Goal: Transaction & Acquisition: Purchase product/service

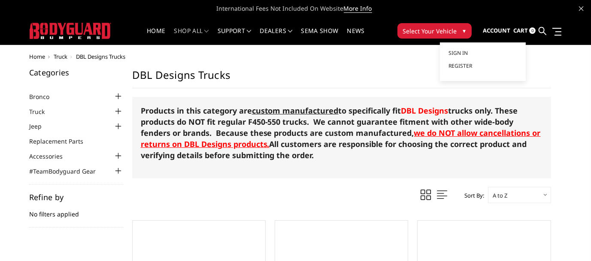
click at [500, 31] on span "Account" at bounding box center [495, 31] width 27 height 8
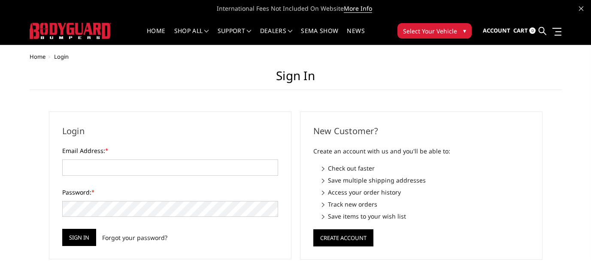
click at [461, 55] on ul "Home Login" at bounding box center [296, 57] width 532 height 6
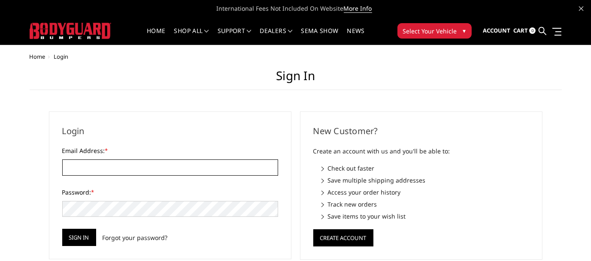
type input "sales@dbldesign.com"
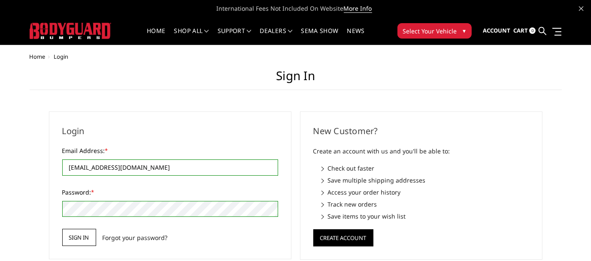
click at [78, 234] on input "Sign in" at bounding box center [79, 237] width 34 height 17
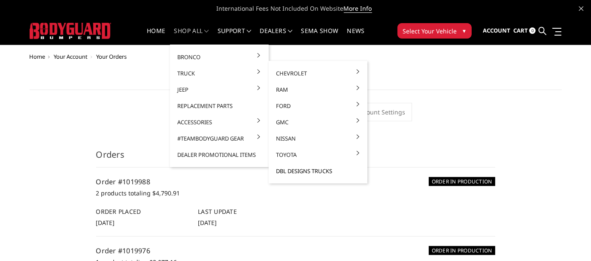
click at [304, 170] on link "DBL Designs Trucks" at bounding box center [318, 171] width 92 height 16
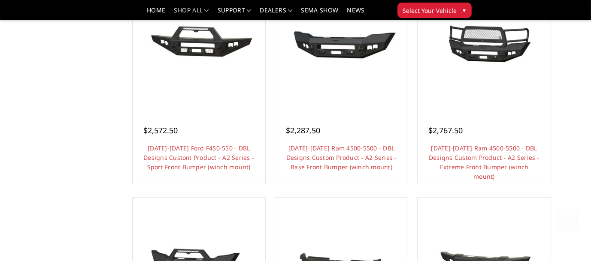
scroll to position [472, 0]
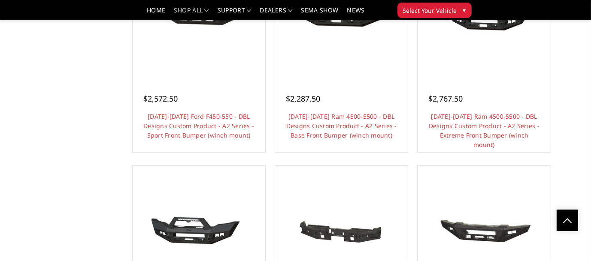
click at [347, 151] on link "Choose Options" at bounding box center [341, 159] width 65 height 16
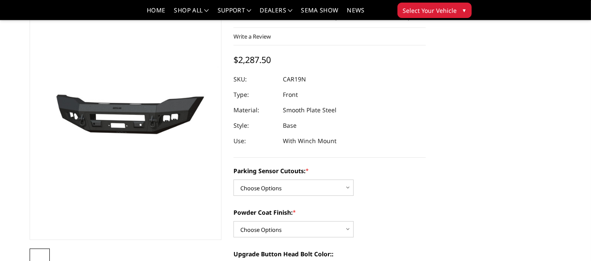
scroll to position [86, 0]
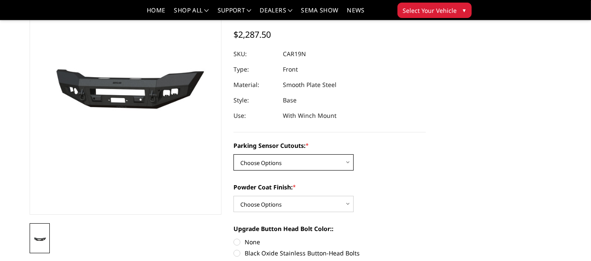
click at [346, 163] on select "Choose Options WITH Parking Sensor Cutouts WITHOUT Parking Sensor Cutouts" at bounding box center [293, 162] width 120 height 16
click at [349, 162] on select "Choose Options WITH Parking Sensor Cutouts WITHOUT Parking Sensor Cutouts" at bounding box center [293, 162] width 120 height 16
select select "2066"
click at [233, 154] on select "Choose Options WITH Parking Sensor Cutouts WITHOUT Parking Sensor Cutouts" at bounding box center [293, 162] width 120 height 16
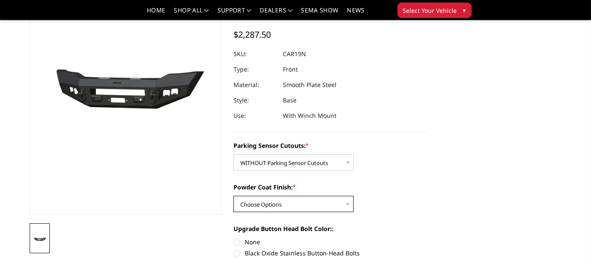
click at [347, 204] on select "Choose Options Bare Metal Textured Black Powder Coat" at bounding box center [293, 204] width 120 height 16
select select "2068"
click at [233, 196] on select "Choose Options Bare Metal Textured Black Powder Coat" at bounding box center [293, 204] width 120 height 16
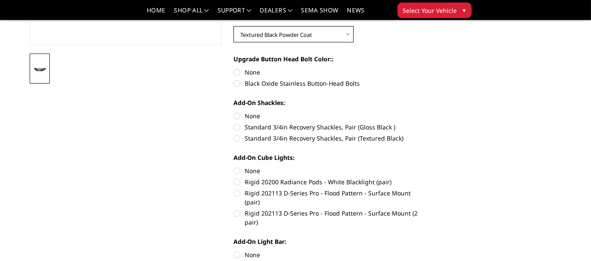
scroll to position [257, 0]
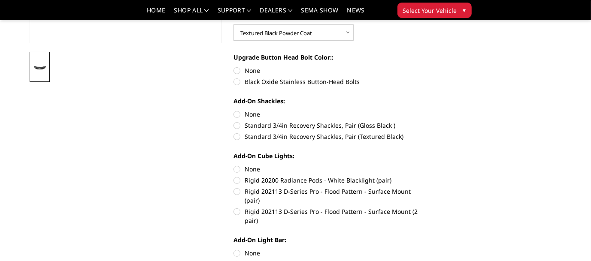
click at [236, 72] on label "None" at bounding box center [329, 70] width 192 height 9
click at [234, 66] on input "None" at bounding box center [233, 66] width 0 height 0
radio input "true"
click at [238, 115] on label "None" at bounding box center [329, 114] width 192 height 9
click at [234, 110] on input "None" at bounding box center [233, 110] width 0 height 0
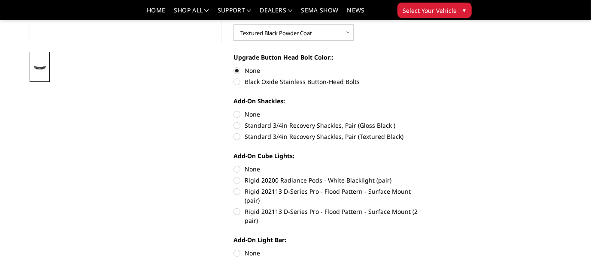
radio input "true"
click at [237, 169] on label "None" at bounding box center [329, 169] width 192 height 9
click at [234, 165] on input "None" at bounding box center [233, 165] width 0 height 0
radio input "true"
click at [238, 249] on label "None" at bounding box center [329, 253] width 192 height 9
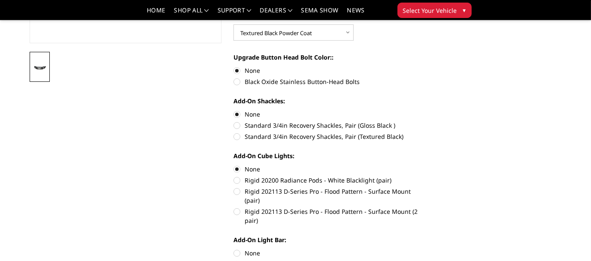
click at [234, 249] on input "None" at bounding box center [233, 249] width 0 height 0
radio input "true"
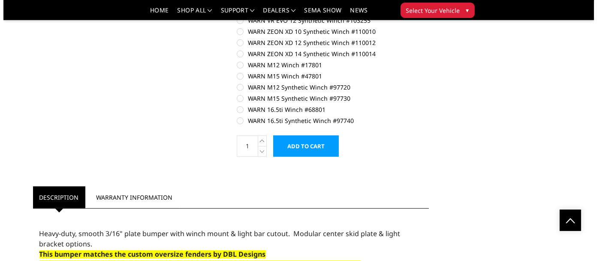
scroll to position [515, 0]
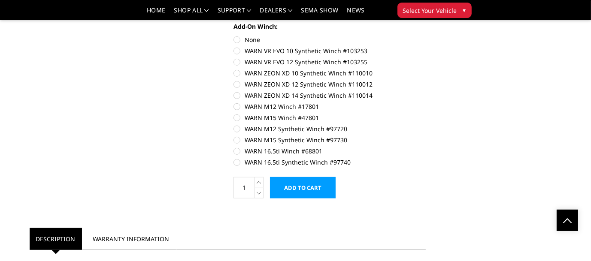
click at [305, 179] on input "Add to Cart" at bounding box center [303, 187] width 66 height 21
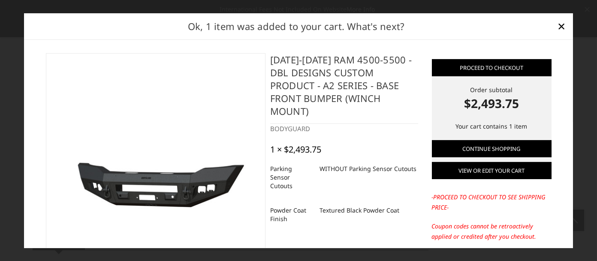
click at [488, 170] on link "View or edit your cart" at bounding box center [492, 170] width 120 height 17
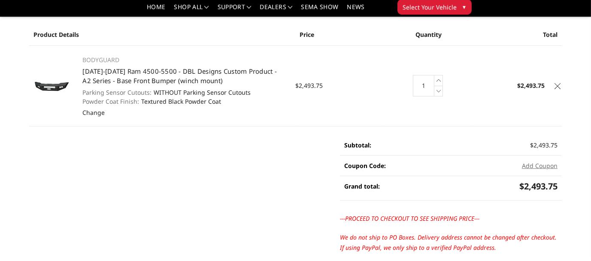
scroll to position [129, 0]
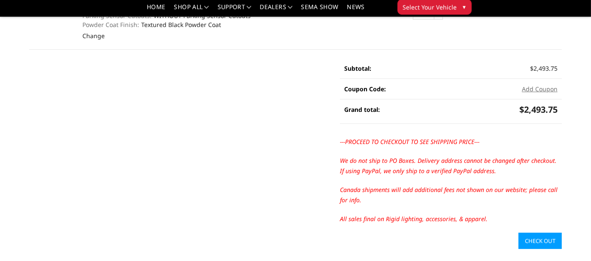
click at [529, 239] on link "Check out" at bounding box center [539, 241] width 43 height 16
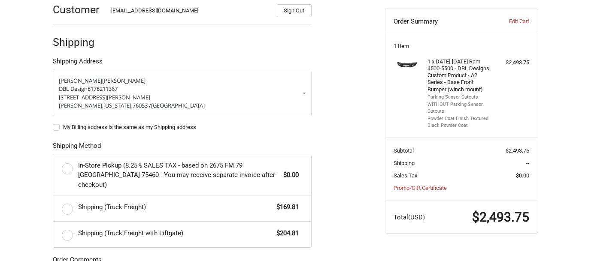
scroll to position [194, 0]
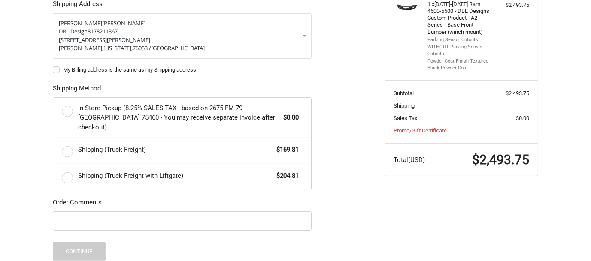
click at [66, 142] on label "Shipping (Truck Freight) $169.81" at bounding box center [182, 151] width 258 height 26
click at [54, 139] on input "Shipping (Truck Freight) $169.81" at bounding box center [53, 138] width 0 height 0
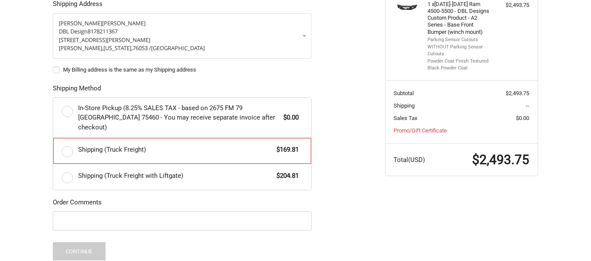
radio input "true"
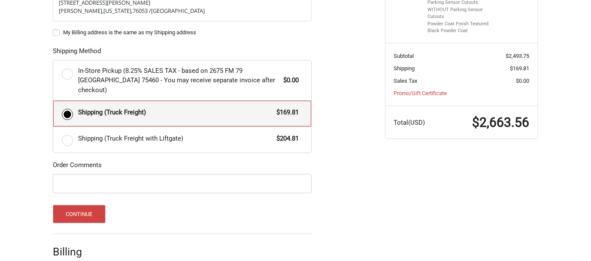
scroll to position [237, 0]
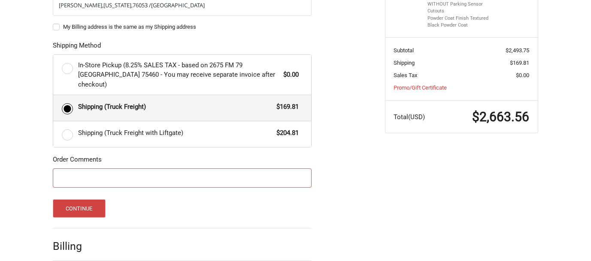
click at [71, 169] on input "Order Comments" at bounding box center [182, 178] width 259 height 19
click at [56, 25] on label "My Billing address is the same as my Shipping address" at bounding box center [182, 27] width 259 height 7
click at [53, 23] on input "My Billing address is the same as my Shipping address" at bounding box center [53, 23] width 0 height 0
checkbox input "true"
click at [64, 172] on input "Order Comments" at bounding box center [182, 178] width 259 height 19
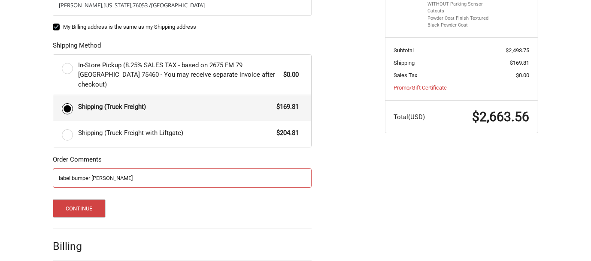
click at [60, 169] on input "label bumper GREG GYESLINCK" at bounding box center [182, 178] width 259 height 19
drag, startPoint x: 140, startPoint y: 168, endPoint x: 151, endPoint y: 172, distance: 11.1
click at [140, 169] on input "Label bumper GREG GYESLINCK" at bounding box center [182, 178] width 259 height 19
type input "Label bumper GREG GYESLINCK. INV. #5561"
click at [75, 200] on button "Continue" at bounding box center [79, 208] width 53 height 18
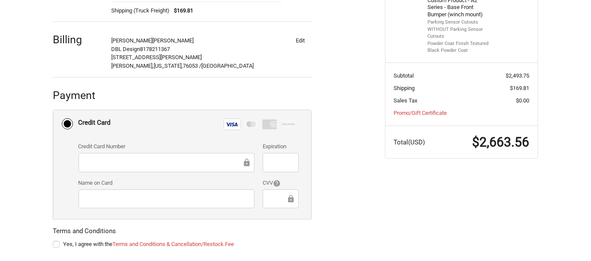
scroll to position [253, 0]
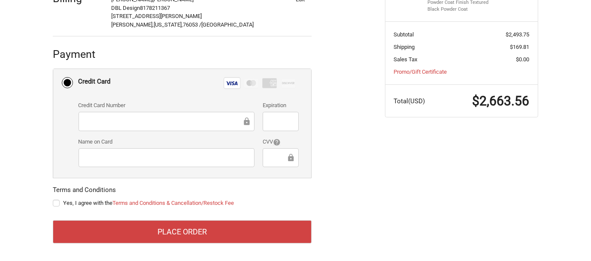
click at [55, 203] on label "Yes, I agree with the Terms and Conditions & Cancellation/Restock Fee" at bounding box center [182, 203] width 259 height 7
click at [53, 199] on input "Yes, I agree with the Terms and Conditions & Cancellation/Restock Fee" at bounding box center [53, 199] width 0 height 0
checkbox input "true"
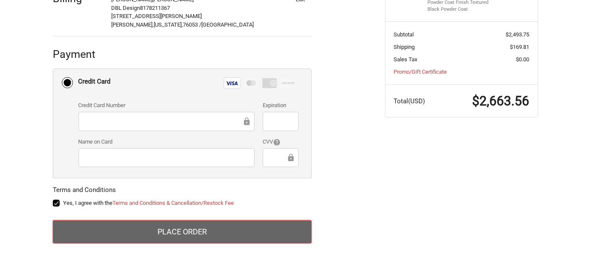
click at [181, 231] on button "Place Order" at bounding box center [182, 231] width 259 height 23
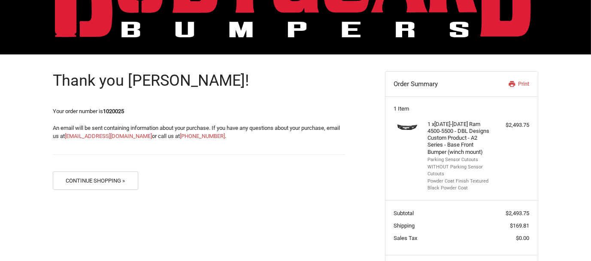
scroll to position [117, 0]
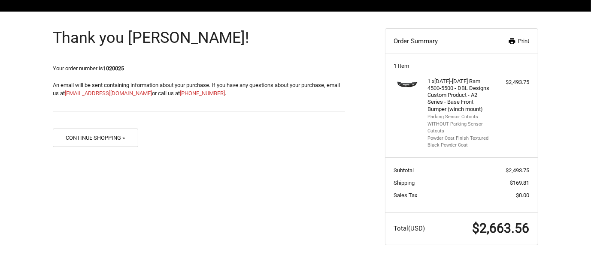
drag, startPoint x: 510, startPoint y: 40, endPoint x: 453, endPoint y: 234, distance: 202.1
click at [510, 39] on icon at bounding box center [511, 41] width 6 height 6
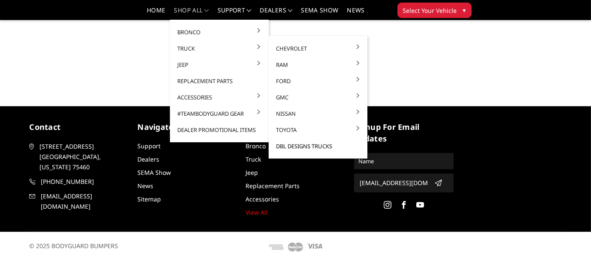
click at [307, 147] on link "DBL Designs Trucks" at bounding box center [318, 146] width 92 height 16
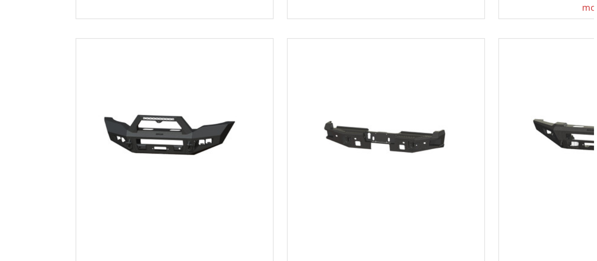
scroll to position [562, 0]
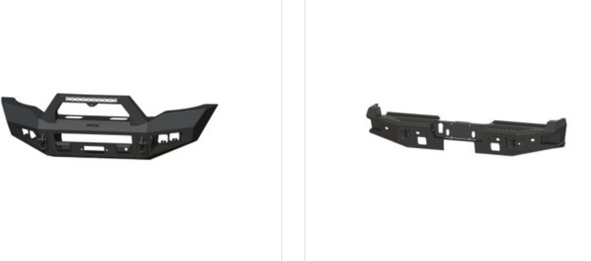
click at [317, 145] on link "Quick view" at bounding box center [341, 155] width 57 height 20
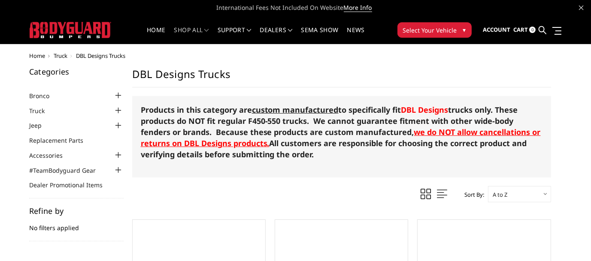
scroll to position [2, 0]
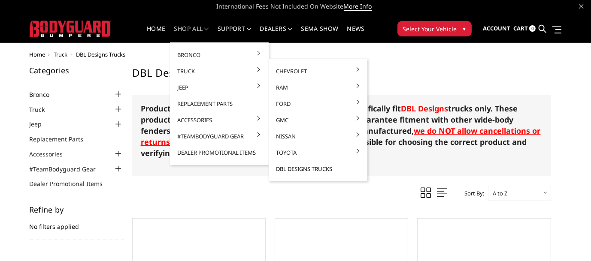
click at [298, 169] on link "DBL Designs Trucks" at bounding box center [318, 169] width 92 height 16
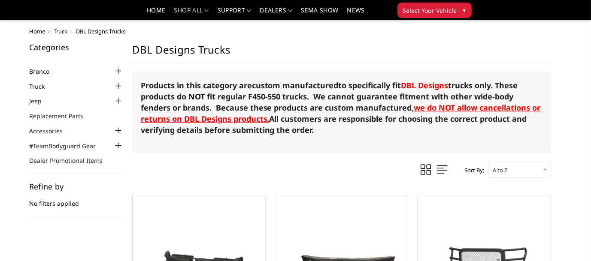
scroll to position [129, 0]
